Goal: Task Accomplishment & Management: Manage account settings

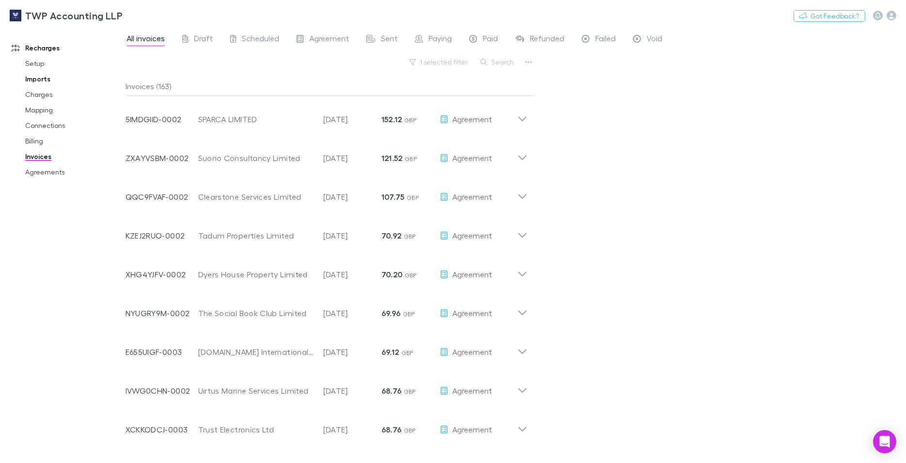
click at [66, 78] on link "Imports" at bounding box center [74, 79] width 116 height 16
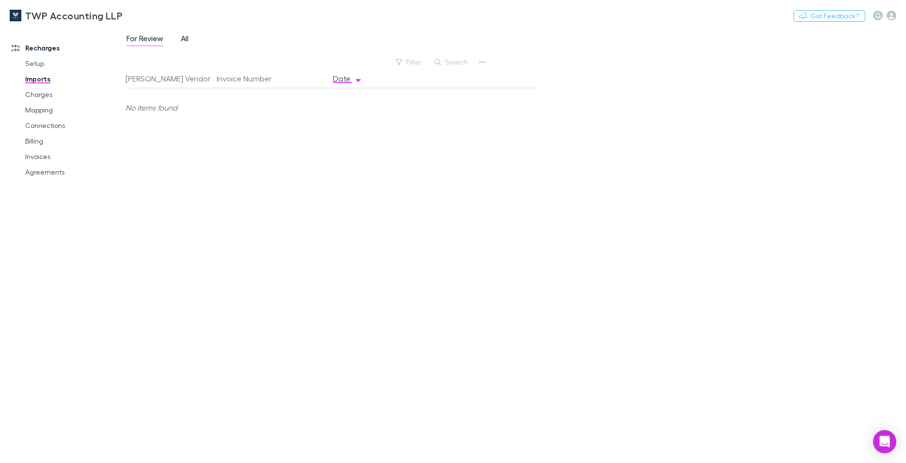
click at [187, 39] on span "All" at bounding box center [185, 39] width 8 height 13
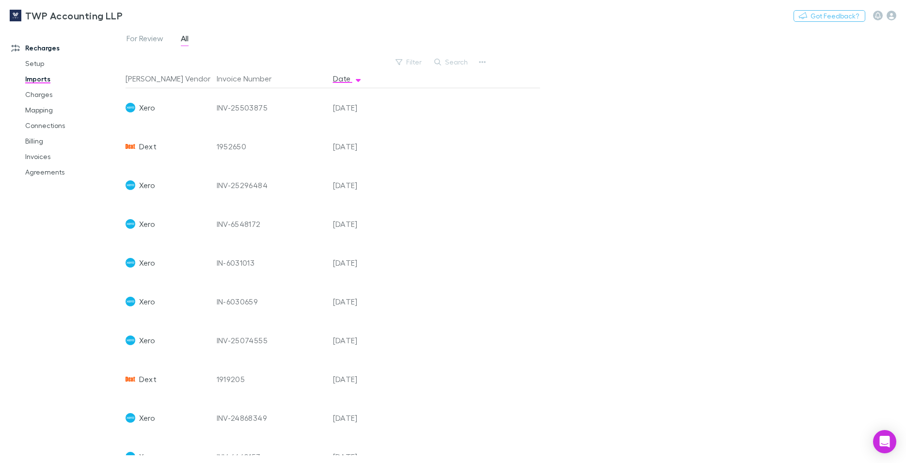
click at [230, 145] on div "1952650" at bounding box center [271, 146] width 109 height 39
click at [352, 151] on div "[DATE]" at bounding box center [358, 146] width 58 height 39
click at [480, 60] on icon "button" at bounding box center [482, 62] width 7 height 8
click at [399, 82] on p "Custom CSV Import" at bounding box center [422, 82] width 118 height 12
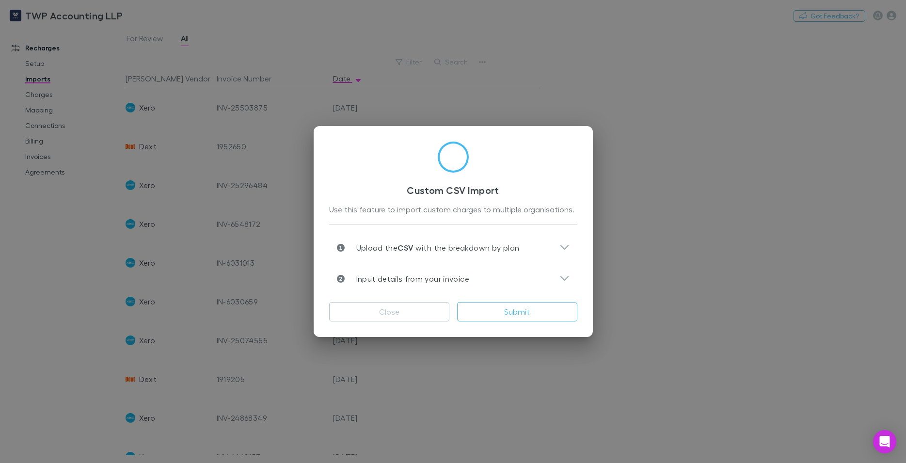
click at [675, 159] on div "Custom CSV Import Use this feature to import custom charges to multiple organis…" at bounding box center [453, 231] width 906 height 463
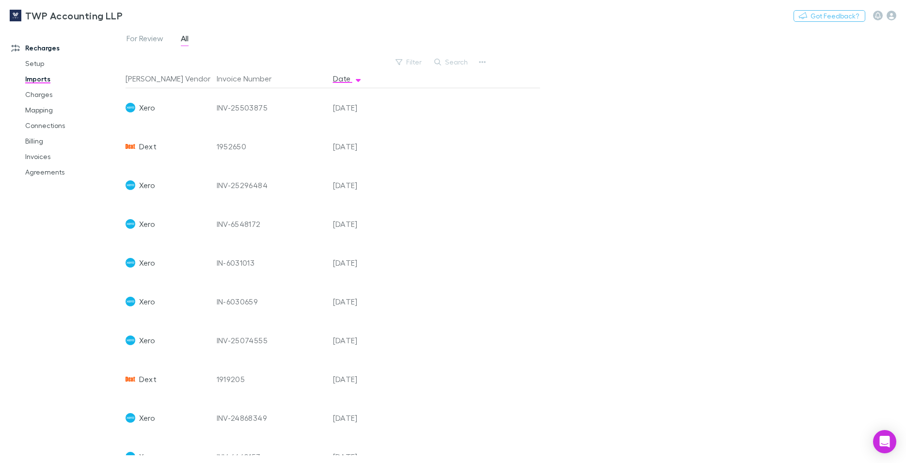
click at [675, 159] on div "For Review All Filter Search [PERSON_NAME] Vendor Invoice Number Date Xero INV-…" at bounding box center [516, 245] width 781 height 436
click at [143, 149] on span "Dext" at bounding box center [147, 146] width 17 height 39
click at [236, 143] on div "1952650" at bounding box center [271, 146] width 109 height 39
click at [238, 143] on div "1952650" at bounding box center [271, 146] width 109 height 39
click at [357, 145] on div "[DATE]" at bounding box center [358, 146] width 58 height 39
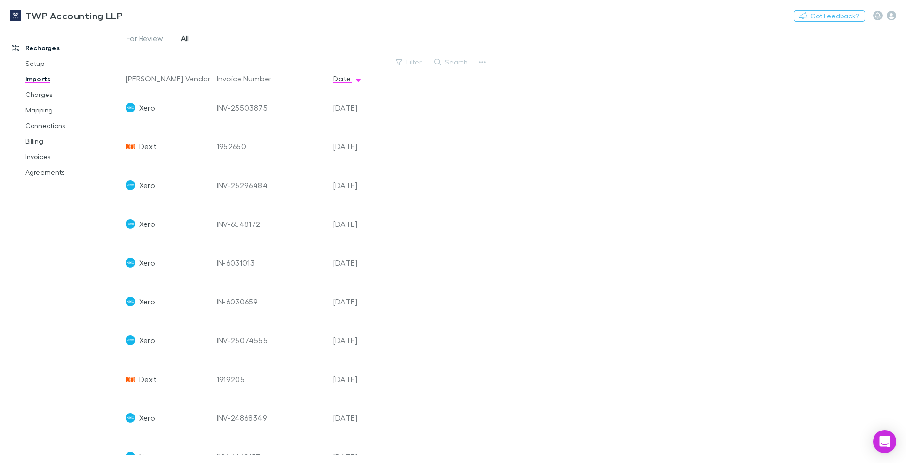
click at [357, 145] on div "[DATE]" at bounding box center [358, 146] width 58 height 39
click at [138, 146] on div "Dext" at bounding box center [167, 146] width 83 height 39
click at [207, 108] on div "Xero" at bounding box center [167, 107] width 83 height 39
click at [38, 171] on link "Agreements" at bounding box center [74, 172] width 116 height 16
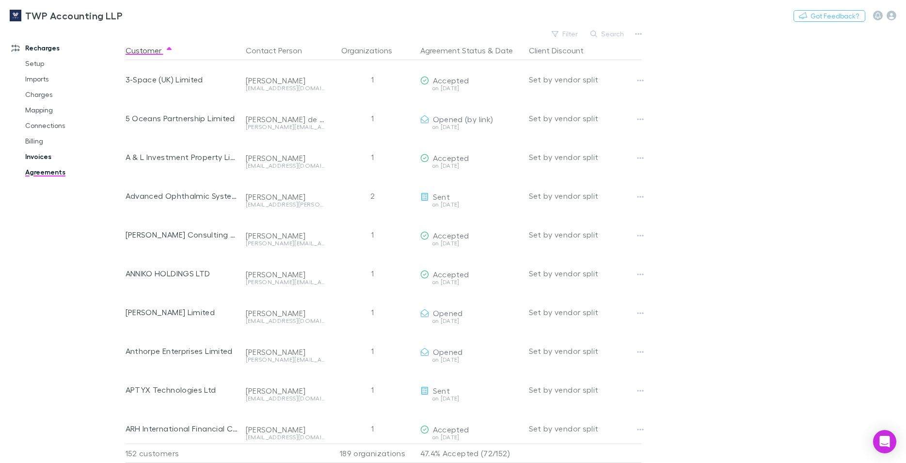
click at [41, 156] on link "Invoices" at bounding box center [74, 157] width 116 height 16
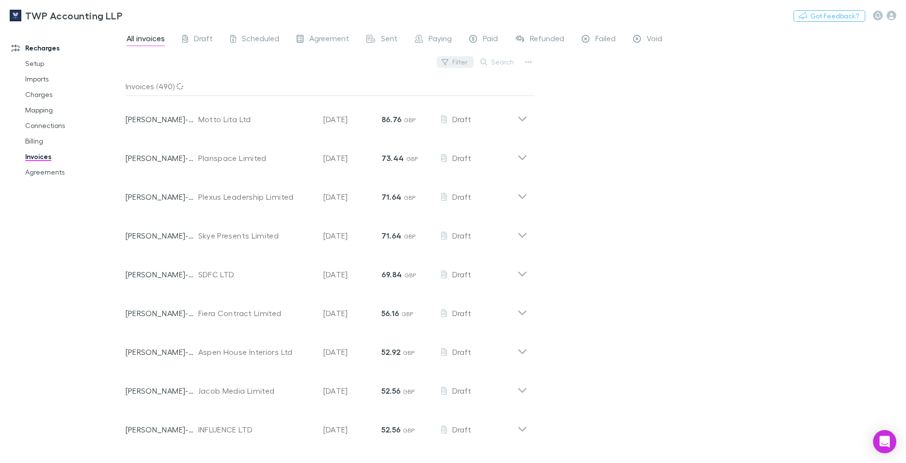
click at [459, 64] on button "Filter" at bounding box center [455, 62] width 37 height 12
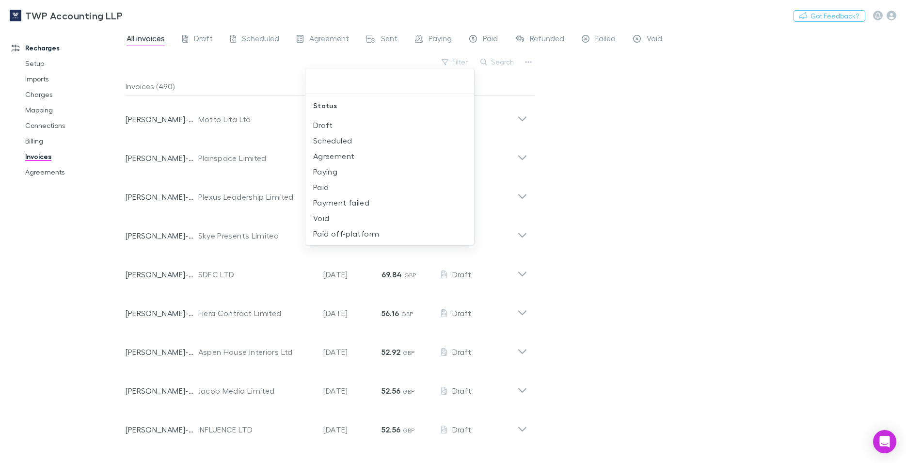
click at [504, 69] on div at bounding box center [453, 231] width 906 height 463
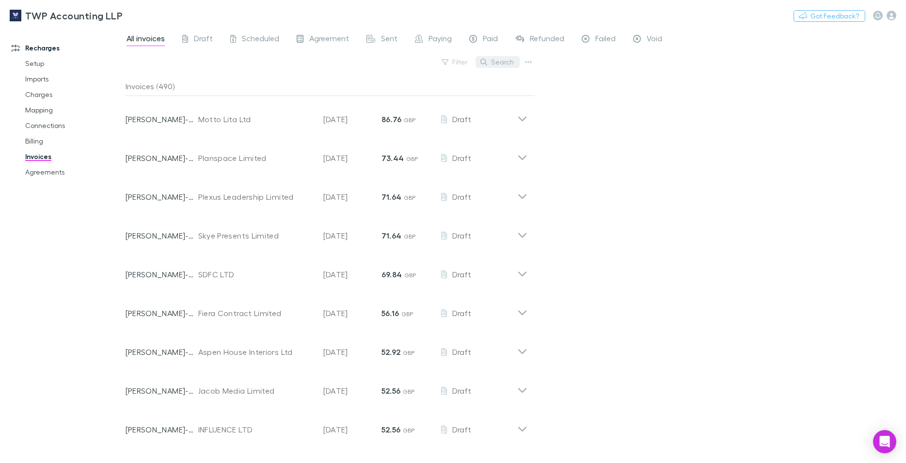
click at [506, 61] on button "Search" at bounding box center [497, 62] width 44 height 12
drag, startPoint x: 840, startPoint y: 213, endPoint x: 869, endPoint y: 195, distance: 34.4
click at [840, 213] on div "All invoices Draft Scheduled Agreement Sent Paying Paid Refunded Failed Void Fi…" at bounding box center [516, 245] width 781 height 436
click at [496, 63] on button "Search" at bounding box center [497, 62] width 44 height 12
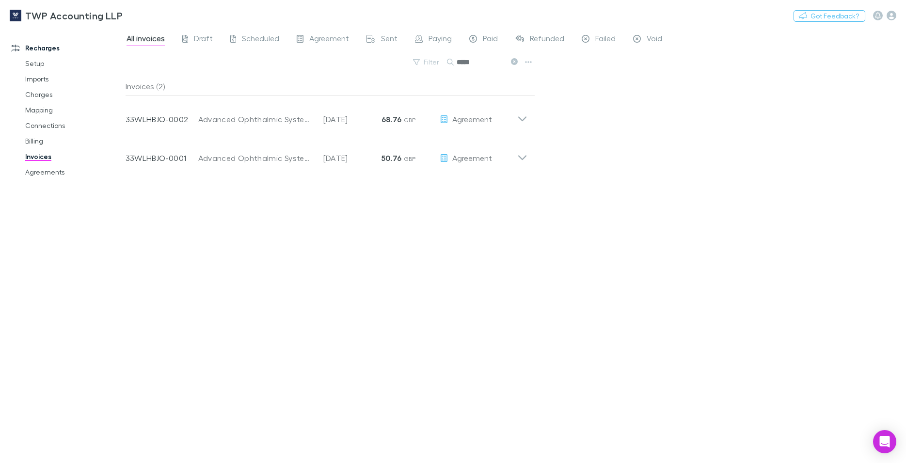
type input "*****"
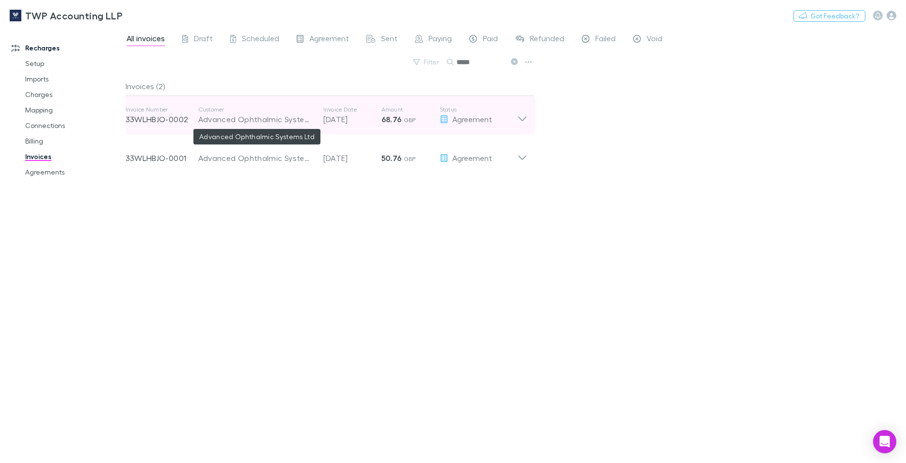
click at [266, 117] on div "Advanced Ophthalmic Systems Ltd" at bounding box center [255, 119] width 115 height 12
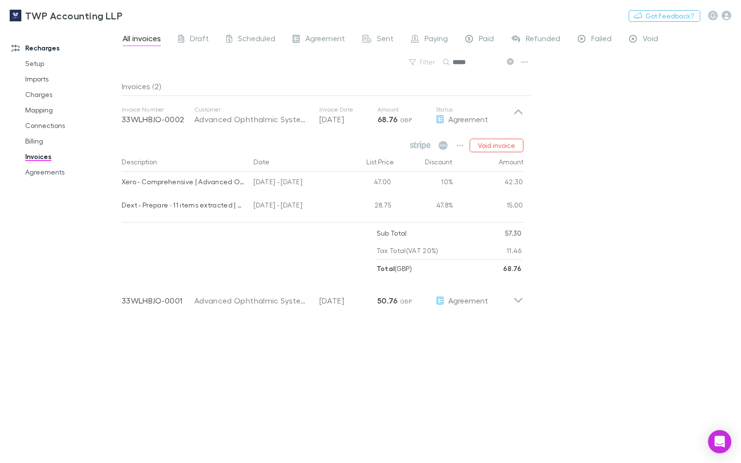
click at [631, 152] on div "All invoices Draft Scheduled Agreement Sent Paying Paid Refunded Failed Void Fi…" at bounding box center [431, 245] width 619 height 436
click at [305, 240] on div at bounding box center [249, 250] width 255 height 53
click at [457, 63] on input "*****" at bounding box center [477, 62] width 48 height 14
drag, startPoint x: 476, startPoint y: 61, endPoint x: 436, endPoint y: 60, distance: 40.7
click at [453, 60] on input "*****" at bounding box center [477, 62] width 48 height 14
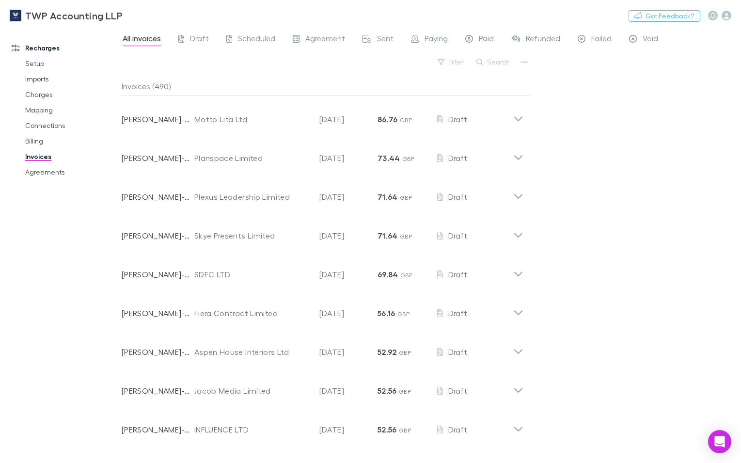
click at [394, 71] on div "Filter Search" at bounding box center [327, 65] width 410 height 21
click at [502, 63] on button "Search" at bounding box center [494, 62] width 44 height 12
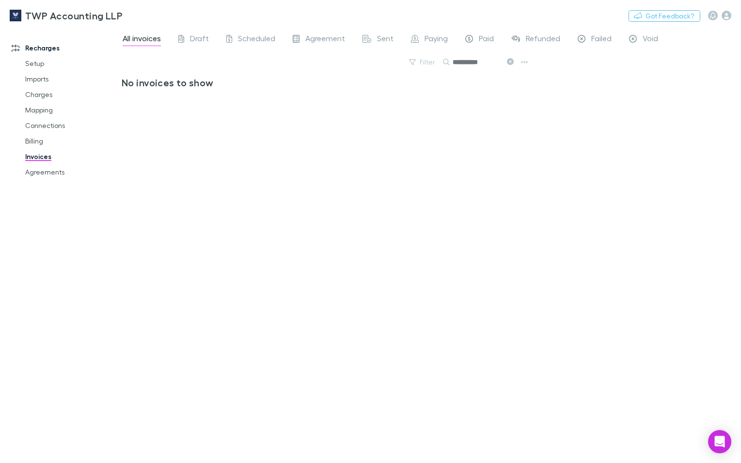
type input "**********"
click at [387, 91] on div "No invoices to show" at bounding box center [327, 266] width 410 height 379
click at [509, 62] on icon at bounding box center [510, 61] width 7 height 7
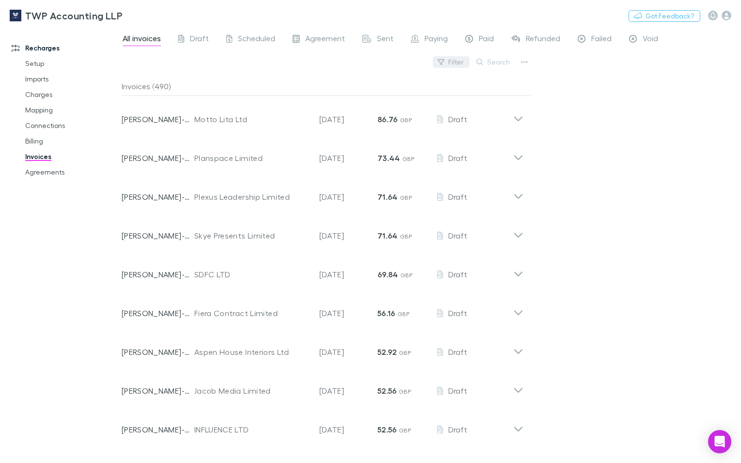
click at [451, 65] on button "Filter" at bounding box center [451, 62] width 37 height 12
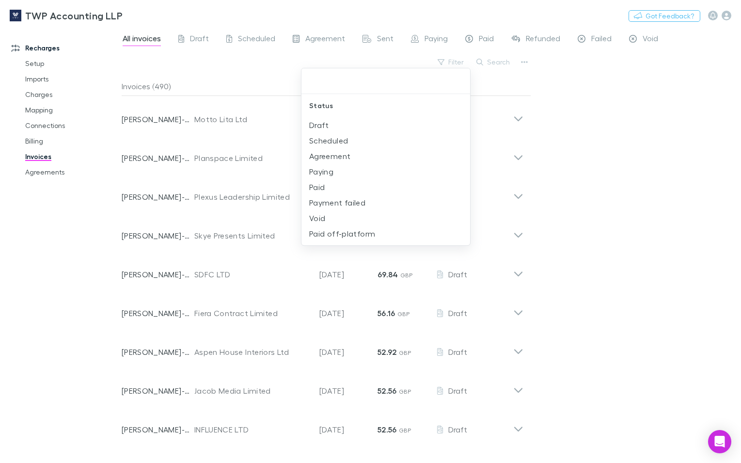
click at [584, 169] on div at bounding box center [370, 231] width 741 height 463
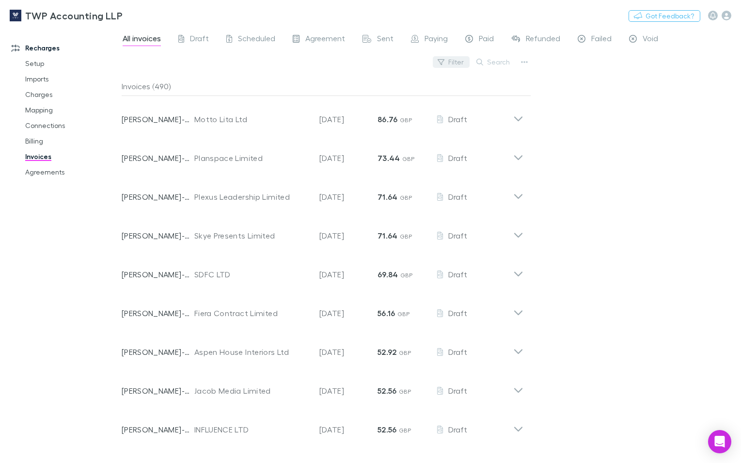
click at [460, 62] on button "Filter" at bounding box center [451, 62] width 37 height 12
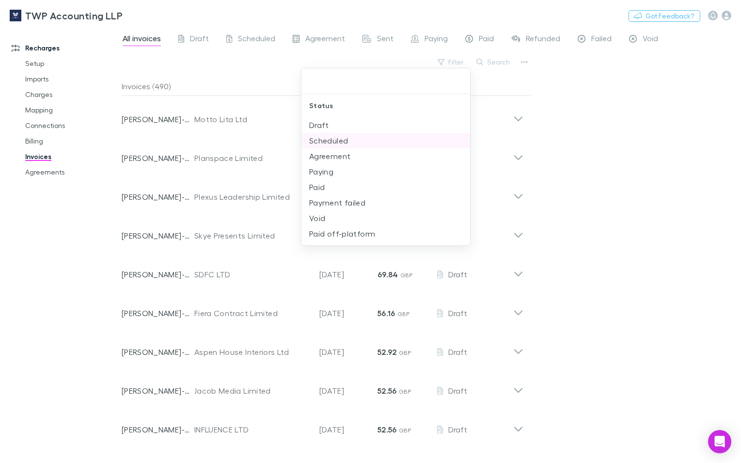
click at [345, 141] on li "Scheduled" at bounding box center [385, 141] width 169 height 16
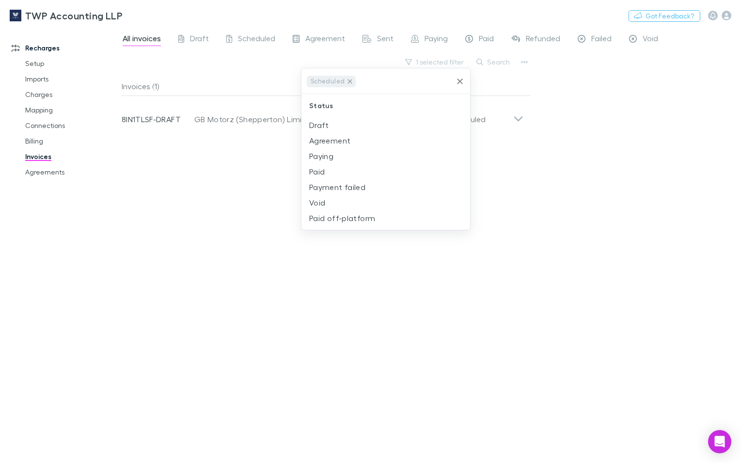
click at [347, 80] on icon at bounding box center [350, 82] width 8 height 8
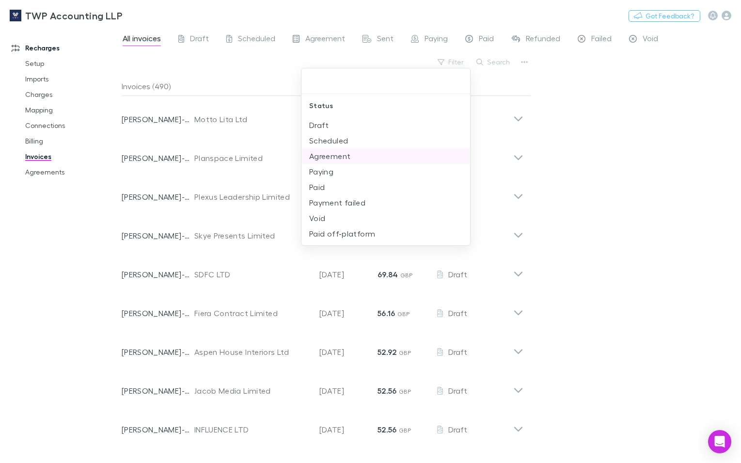
click at [341, 159] on li "Agreement" at bounding box center [385, 156] width 169 height 16
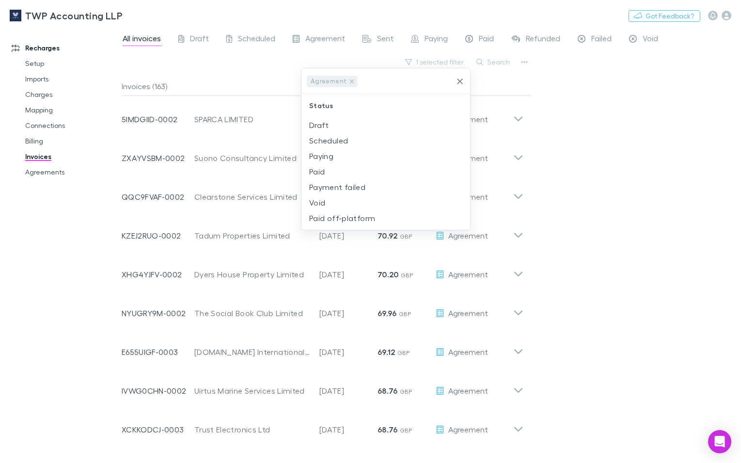
click at [458, 81] on icon "Clear" at bounding box center [460, 82] width 10 height 10
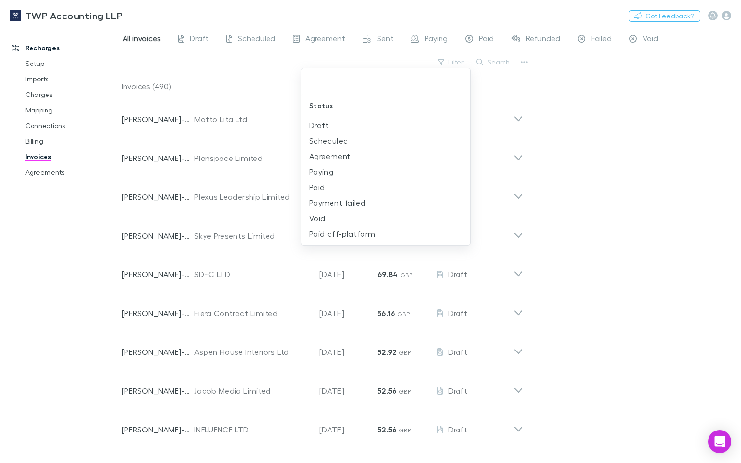
click at [524, 63] on div at bounding box center [370, 231] width 741 height 463
click at [525, 63] on icon "button" at bounding box center [524, 62] width 7 height 8
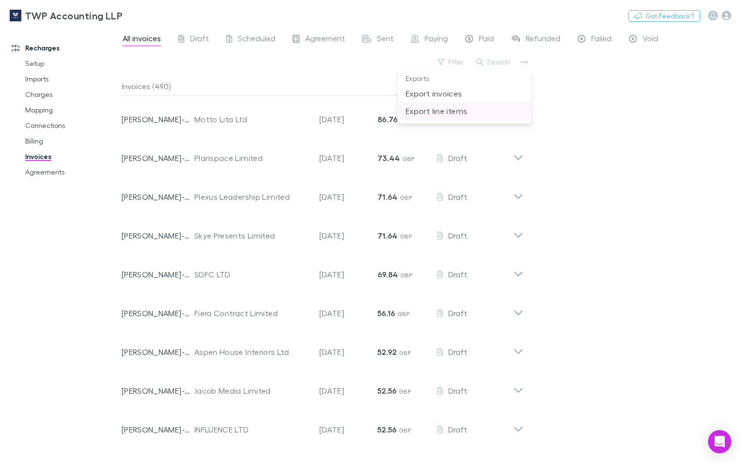
click at [439, 112] on p "Export line items" at bounding box center [465, 111] width 118 height 12
click at [453, 60] on button "Filter" at bounding box center [451, 62] width 37 height 12
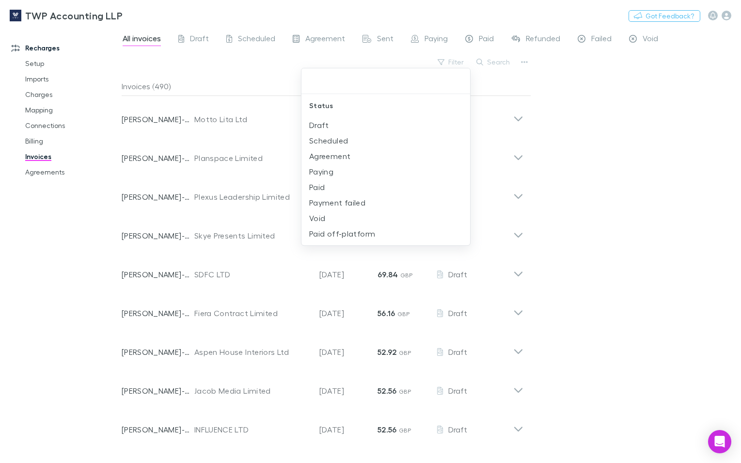
click at [596, 115] on div at bounding box center [370, 231] width 741 height 463
click at [523, 61] on icon "button" at bounding box center [524, 62] width 7 height 8
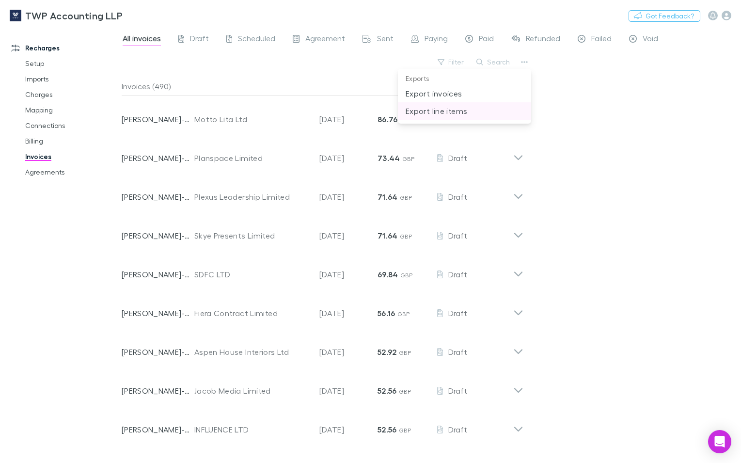
click at [441, 110] on p "Export line items" at bounding box center [465, 111] width 118 height 12
click at [503, 16] on div "TWP Accounting LLP Nothing Got Feedback?" at bounding box center [370, 15] width 741 height 31
click at [593, 140] on div "All invoices Draft Scheduled Agreement Sent Paying Paid Refunded Failed Void Fi…" at bounding box center [431, 245] width 619 height 436
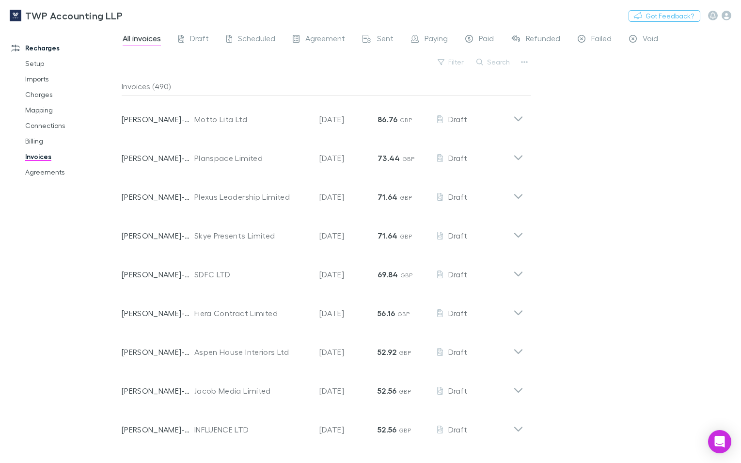
click at [593, 140] on div "All invoices Draft Scheduled Agreement Sent Paying Paid Refunded Failed Void Fi…" at bounding box center [431, 245] width 619 height 436
